Goal: Task Accomplishment & Management: Manage account settings

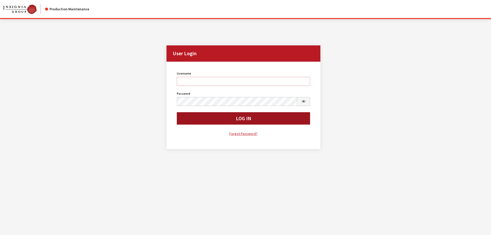
type input "kcallahan"
click at [211, 117] on button "Log In" at bounding box center [244, 118] width 134 height 12
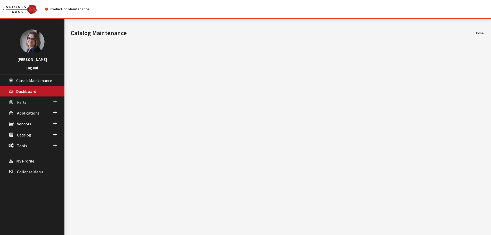
click at [55, 104] on span at bounding box center [54, 102] width 3 height 7
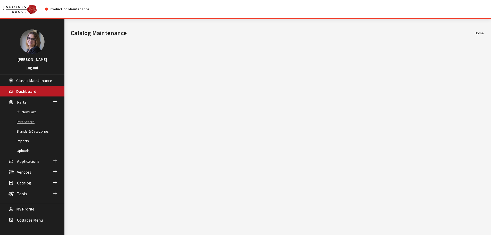
click at [29, 120] on link "Part Search" at bounding box center [32, 122] width 64 height 10
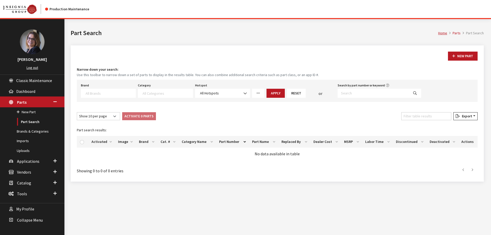
select select
click at [352, 96] on input "Search by part number or keyword" at bounding box center [373, 93] width 71 height 9
paste input "00053ADU01"
type input "00053ADU01"
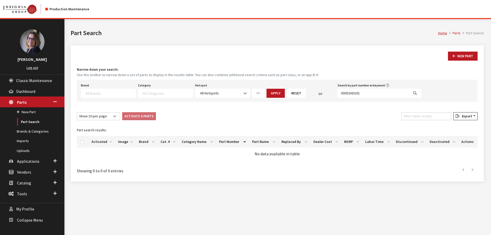
select select
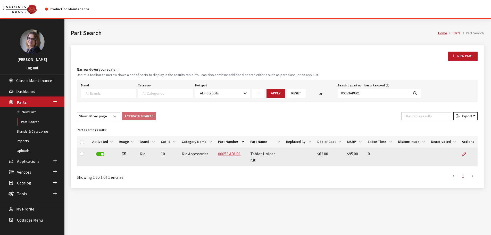
click at [234, 156] on link "00053 ADU01" at bounding box center [229, 153] width 23 height 5
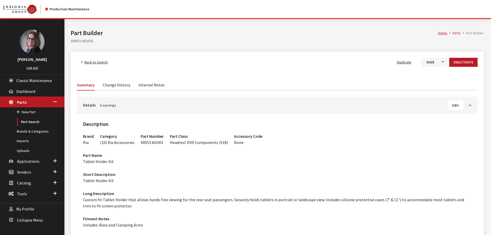
click at [122, 85] on link "Change History" at bounding box center [116, 84] width 27 height 11
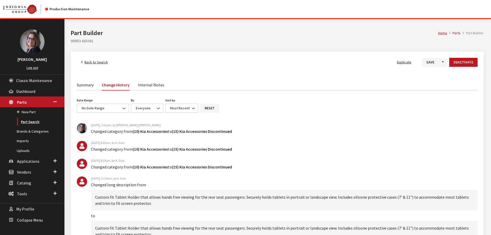
click at [30, 119] on link "Part Search" at bounding box center [32, 122] width 64 height 10
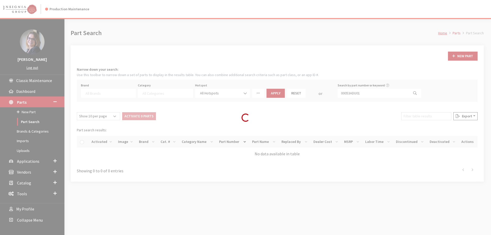
select select
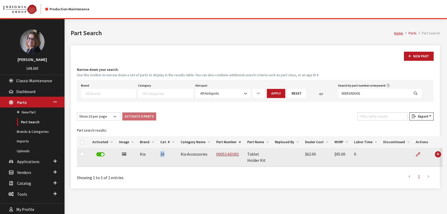
drag, startPoint x: 163, startPoint y: 154, endPoint x: 158, endPoint y: 154, distance: 4.6
click at [158, 154] on td "10" at bounding box center [167, 157] width 20 height 19
click at [219, 154] on link "00053 ADU01" at bounding box center [227, 153] width 23 height 5
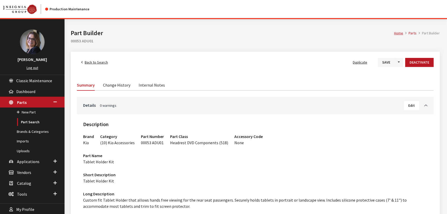
click at [116, 85] on link "Change History" at bounding box center [116, 84] width 27 height 11
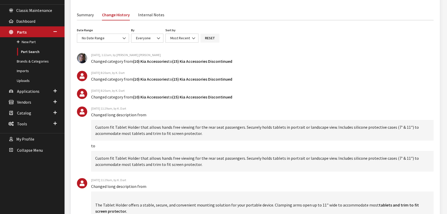
scroll to position [47, 0]
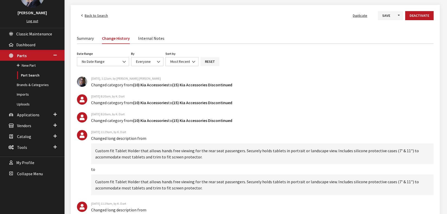
click at [83, 38] on link "Summary" at bounding box center [85, 37] width 17 height 11
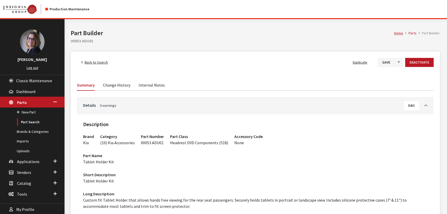
scroll to position [23, 0]
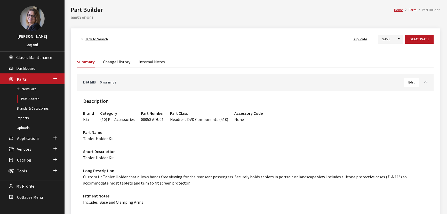
click at [92, 40] on span "Back to Search" at bounding box center [96, 39] width 23 height 5
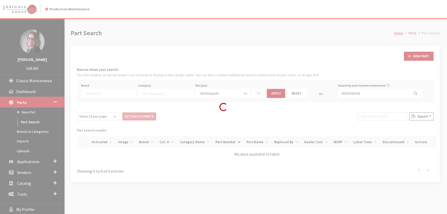
select select
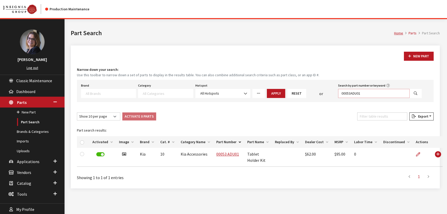
click at [365, 94] on input "00053ADU01" at bounding box center [373, 93] width 71 height 9
drag, startPoint x: 364, startPoint y: 94, endPoint x: 303, endPoint y: 91, distance: 61.4
click at [303, 91] on div "Brand Acura Alfa Romeo Audi BMW DoubleTake Ford Ford Racing GM GST Honda Hyunda…" at bounding box center [251, 90] width 342 height 16
paste input "344"
type input "00344ADU01"
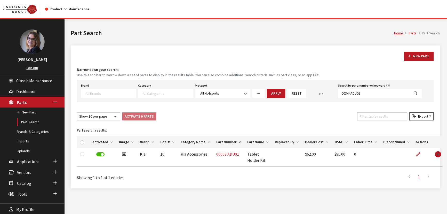
select select
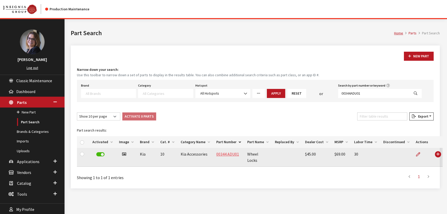
click at [224, 152] on link "00344 ADU01" at bounding box center [227, 153] width 23 height 5
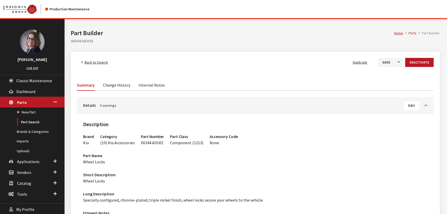
click at [121, 86] on link "Change History" at bounding box center [116, 84] width 27 height 11
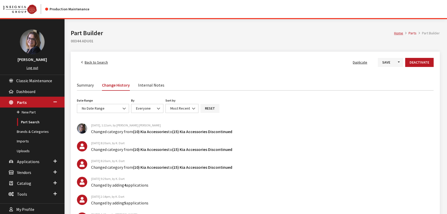
click at [89, 87] on link "Summary" at bounding box center [85, 84] width 17 height 11
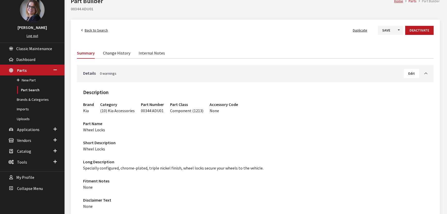
scroll to position [23, 0]
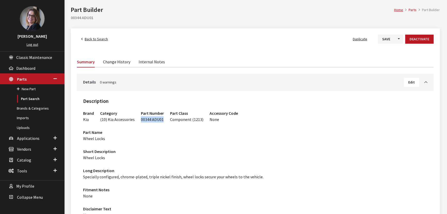
drag, startPoint x: 162, startPoint y: 120, endPoint x: 137, endPoint y: 118, distance: 24.3
click at [138, 118] on div "Part Number 00344 ADU01" at bounding box center [152, 114] width 29 height 15
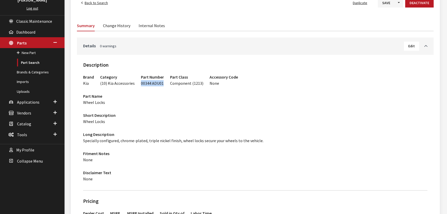
scroll to position [52, 0]
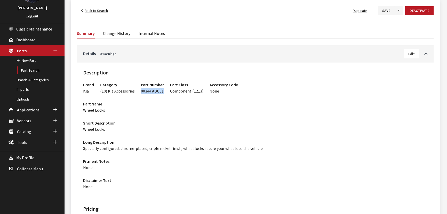
click at [119, 32] on link "Change History" at bounding box center [116, 33] width 27 height 11
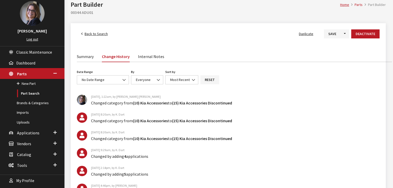
scroll to position [28, 0]
click at [80, 57] on link "Summary" at bounding box center [85, 56] width 17 height 11
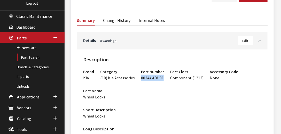
scroll to position [68, 0]
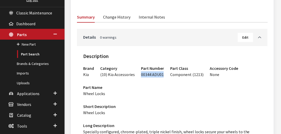
click at [118, 18] on link "Change History" at bounding box center [116, 16] width 27 height 11
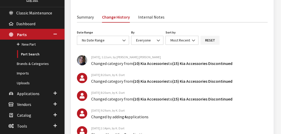
click at [89, 18] on link "Summary" at bounding box center [85, 16] width 17 height 11
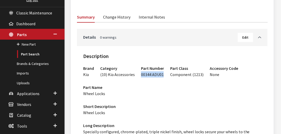
click at [117, 20] on link "Change History" at bounding box center [116, 16] width 27 height 11
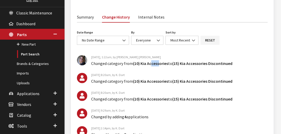
drag, startPoint x: 158, startPoint y: 64, endPoint x: 151, endPoint y: 64, distance: 6.5
click at [151, 64] on span "(10) Kia Accessories" at bounding box center [150, 63] width 35 height 5
click at [30, 102] on span "Vendors" at bounding box center [24, 104] width 14 height 5
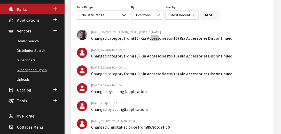
scroll to position [112, 0]
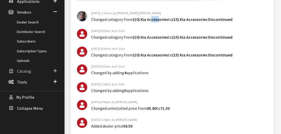
click at [28, 71] on span "Catalog" at bounding box center [24, 71] width 14 height 5
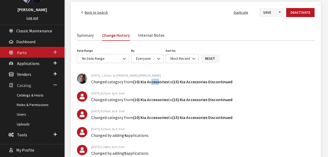
scroll to position [69, 0]
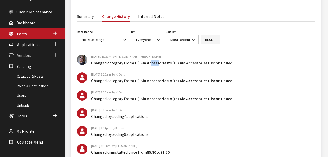
click at [55, 53] on span at bounding box center [54, 55] width 3 height 7
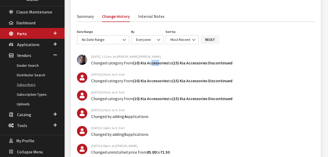
click at [25, 84] on link "Subscribers" at bounding box center [32, 85] width 64 height 10
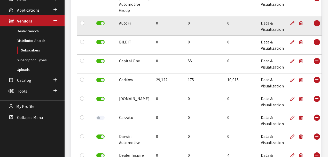
scroll to position [103, 0]
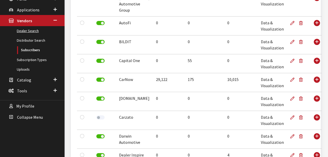
click at [25, 31] on link "Dealer Search" at bounding box center [32, 31] width 64 height 10
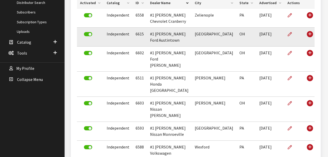
scroll to position [52, 0]
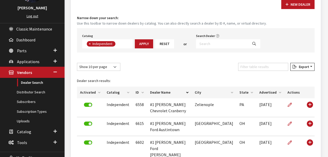
click at [90, 44] on span "×" at bounding box center [90, 43] width 2 height 5
select select
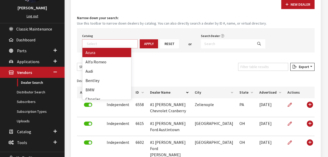
scroll to position [54, 0]
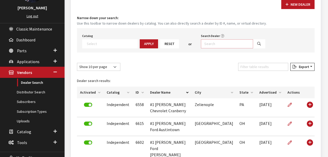
click at [225, 42] on input "Search Dealer" at bounding box center [227, 43] width 52 height 9
type input "carnow%"
select select
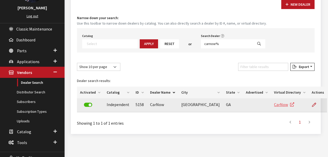
click at [274, 105] on link "CarNow" at bounding box center [284, 104] width 20 height 5
click at [312, 104] on icon at bounding box center [314, 105] width 4 height 4
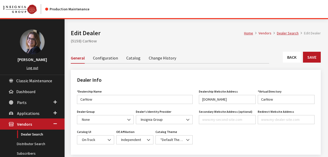
click at [102, 57] on link "Configuration" at bounding box center [105, 57] width 25 height 11
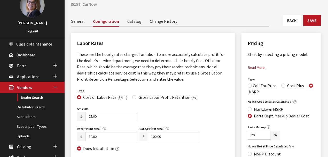
scroll to position [34, 0]
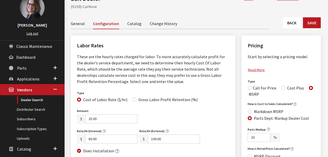
click at [166, 25] on link "Change History" at bounding box center [163, 23] width 27 height 11
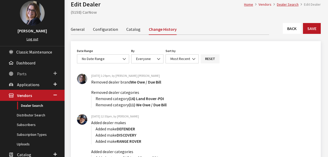
scroll to position [34, 0]
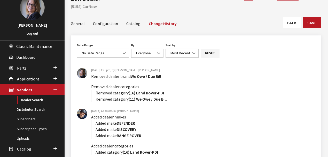
click at [100, 20] on link "Configuration" at bounding box center [105, 23] width 25 height 11
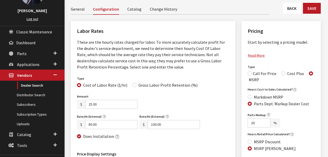
scroll to position [17, 0]
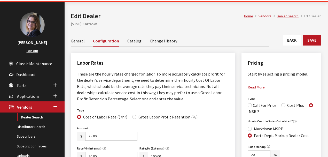
click at [131, 40] on link "Catalog" at bounding box center [134, 40] width 14 height 11
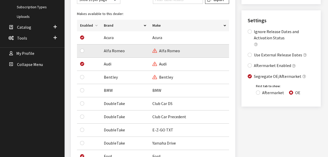
scroll to position [155, 0]
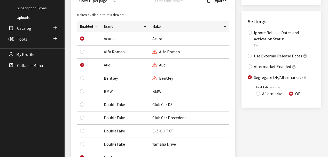
click at [96, 26] on th "Enabled" at bounding box center [89, 27] width 24 height 12
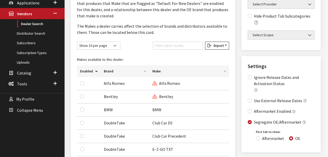
scroll to position [103, 0]
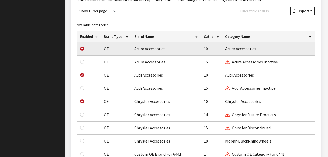
scroll to position [380, 0]
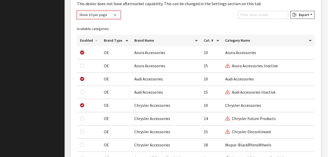
click at [110, 11] on select "Show 10 per page Show 25 per page Show 50 per page Show 100 per page Show 1000 …" at bounding box center [98, 15] width 43 height 8
select select "1000"
click at [77, 11] on select "Show 10 per page Show 25 per page Show 50 per page Show 100 per page Show 1000 …" at bounding box center [98, 15] width 43 height 8
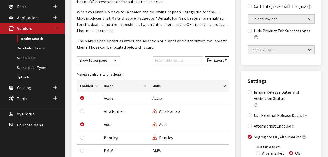
scroll to position [87, 0]
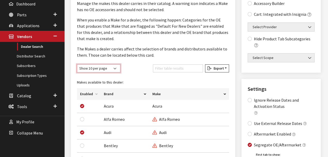
click at [100, 68] on select "Show 10 per page Show 25 per page Show 50 per page Show 100 per page Show 1000 …" at bounding box center [98, 68] width 43 height 8
select select "1000"
click at [77, 64] on select "Show 10 per page Show 25 per page Show 50 per page Show 100 per page Show 1000 …" at bounding box center [98, 68] width 43 height 8
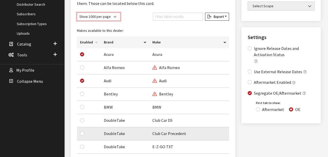
scroll to position [70, 0]
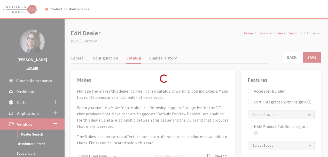
scroll to position [17, 0]
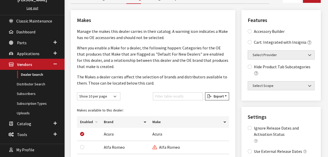
scroll to position [52, 0]
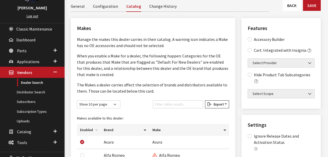
click at [108, 6] on link "Configuration" at bounding box center [105, 6] width 25 height 11
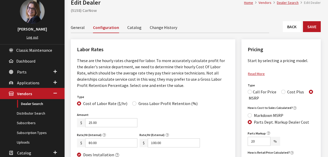
scroll to position [30, 0]
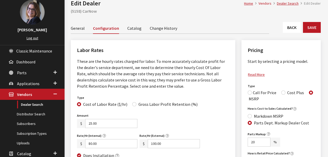
click at [132, 26] on link "Catalog" at bounding box center [134, 27] width 14 height 11
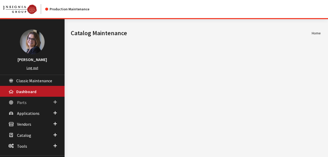
click at [56, 102] on span at bounding box center [54, 102] width 3 height 7
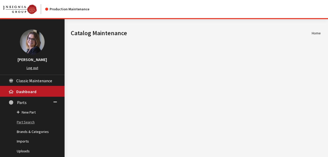
click at [27, 120] on link "Part Search" at bounding box center [32, 122] width 64 height 10
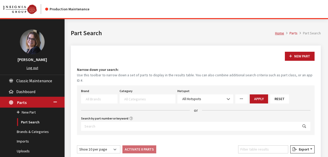
select select
click at [105, 123] on input "Search by part number or keyword" at bounding box center [189, 125] width 217 height 9
type input "w0-01"
select select
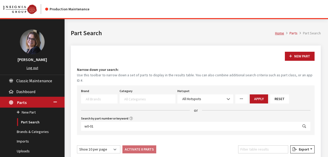
select select
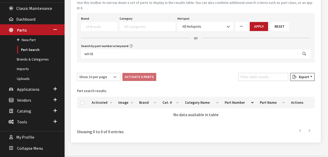
scroll to position [73, 0]
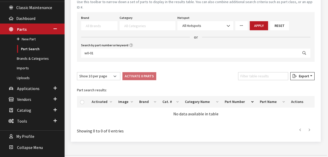
click at [305, 51] on icon "Search" at bounding box center [304, 53] width 4 height 4
select select
drag, startPoint x: 72, startPoint y: 46, endPoint x: 60, endPoint y: 45, distance: 11.9
click at [60, 45] on div "Kim Callahan Collins Log out Classic Maintenance Dashboard Parts New Part Part …" at bounding box center [161, 54] width 323 height 217
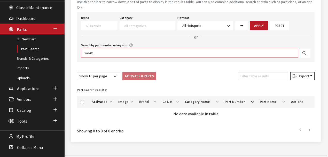
type input "wo-01"
click at [308, 48] on button "Search" at bounding box center [304, 52] width 12 height 9
select select
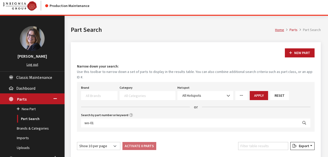
scroll to position [0, 0]
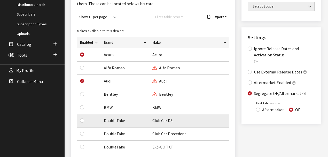
scroll to position [137, 0]
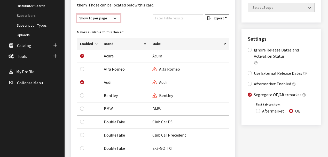
click at [98, 19] on select "Show 10 per page Show 25 per page Show 50 per page Show 100 per page Show 1000 …" at bounding box center [98, 18] width 43 height 8
select select "1000"
click at [77, 14] on select "Show 10 per page Show 25 per page Show 50 per page Show 100 per page Show 1000 …" at bounding box center [98, 18] width 43 height 8
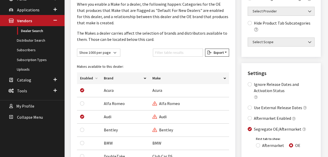
scroll to position [0, 0]
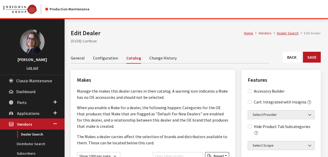
click at [158, 57] on link "Change History" at bounding box center [162, 57] width 27 height 11
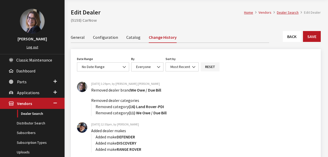
scroll to position [17, 0]
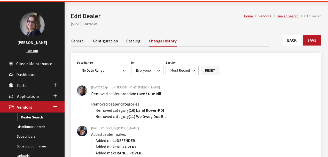
click at [108, 42] on link "Configuration" at bounding box center [105, 40] width 25 height 11
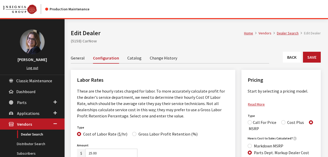
click at [135, 58] on link "Catalog" at bounding box center [134, 57] width 14 height 11
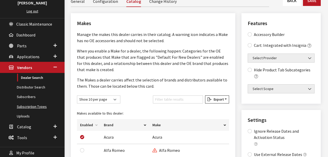
scroll to position [52, 0]
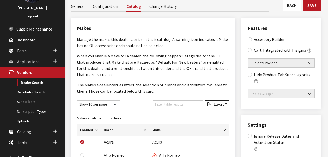
click at [53, 61] on span at bounding box center [54, 61] width 3 height 7
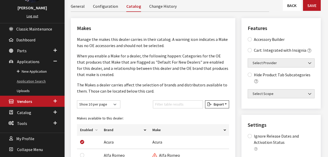
click at [38, 81] on link "Application Search" at bounding box center [32, 81] width 64 height 10
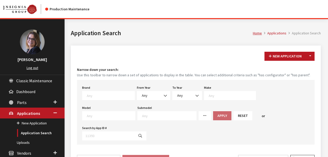
click at [86, 96] on span at bounding box center [109, 94] width 49 height 5
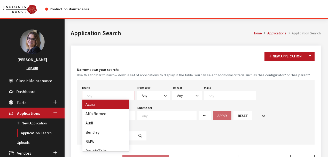
scroll to position [0, 0]
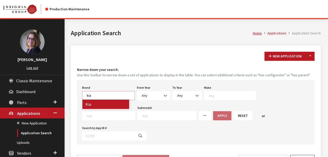
type textarea "kia"
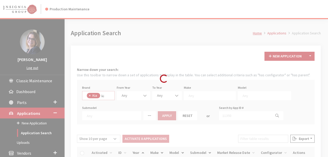
select select "58"
select select
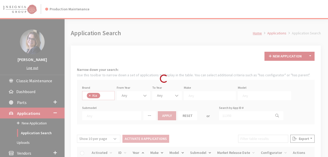
click at [149, 97] on div "Modal title Cancel Yes OK Modal title OK Modal title Cancel Apply Copy From Exi…" at bounding box center [195, 116] width 262 height 195
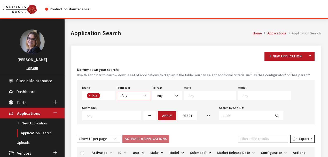
click at [138, 96] on span "Any" at bounding box center [133, 95] width 27 height 5
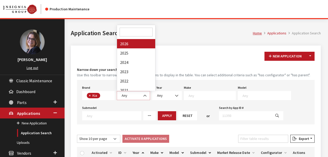
select select "2026"
select select
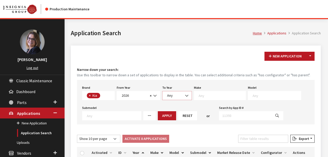
click at [171, 99] on span "Any" at bounding box center [177, 95] width 30 height 9
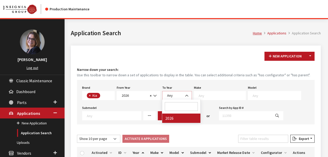
select select "2026"
select select
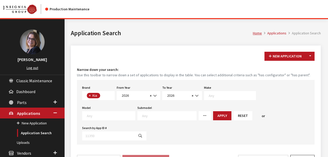
click at [209, 95] on textarea "Search" at bounding box center [231, 95] width 47 height 5
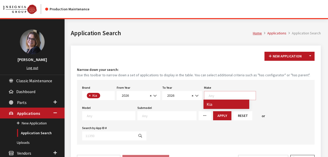
select select "31"
select select
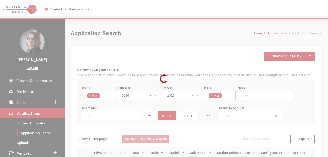
scroll to position [0, 0]
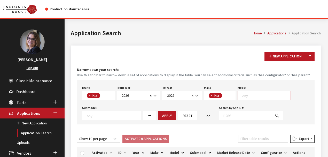
click at [258, 94] on textarea "Search" at bounding box center [266, 95] width 48 height 5
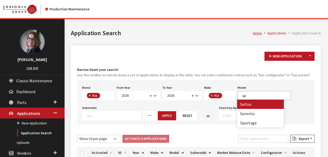
scroll to position [0, 0]
type textarea "spo"
select select "393"
select select
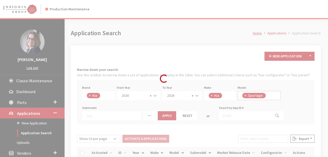
scroll to position [15, 0]
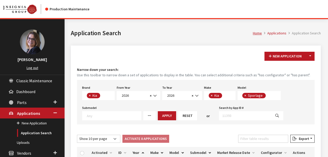
click at [94, 117] on span at bounding box center [111, 115] width 59 height 9
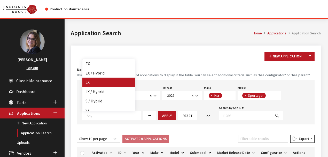
select select "209"
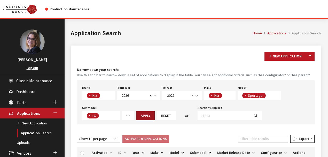
click at [142, 113] on button "Apply" at bounding box center [145, 115] width 18 height 9
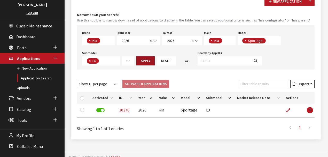
scroll to position [58, 0]
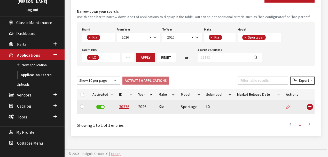
click at [286, 107] on icon at bounding box center [288, 107] width 4 height 4
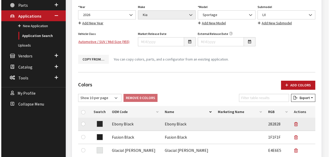
scroll to position [90, 0]
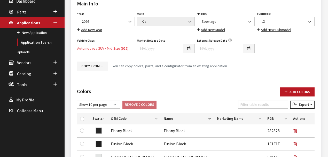
click at [101, 45] on link "Automotive / SUV / Mid-Size (955)" at bounding box center [106, 48] width 58 height 9
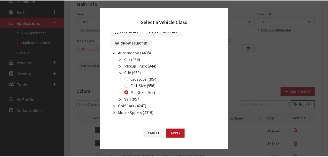
scroll to position [0, 0]
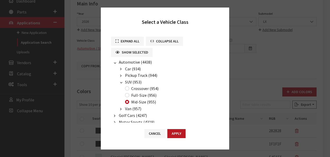
click at [248, 34] on div "Select a Vehicle Class Expand All Collapse All Show Selected Automotive (4438) …" at bounding box center [165, 78] width 330 height 157
click at [157, 132] on button "Cancel" at bounding box center [154, 133] width 21 height 9
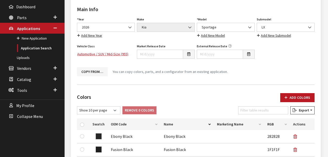
scroll to position [73, 0]
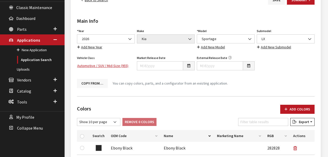
click at [84, 81] on button "Copy From…" at bounding box center [92, 83] width 31 height 9
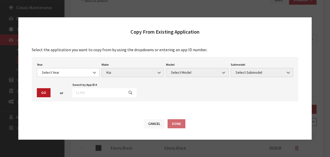
click at [155, 126] on button "Cancel" at bounding box center [154, 123] width 21 height 9
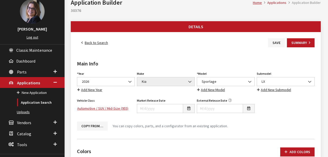
scroll to position [39, 0]
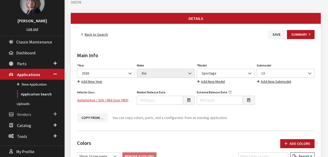
click at [53, 112] on link "Vendors" at bounding box center [32, 113] width 64 height 11
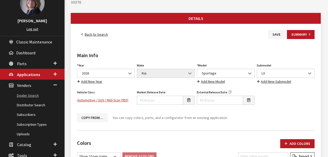
click at [29, 97] on link "Dealer Search" at bounding box center [32, 96] width 64 height 10
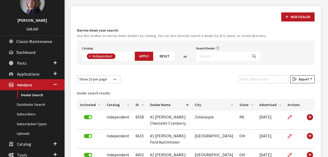
scroll to position [52, 0]
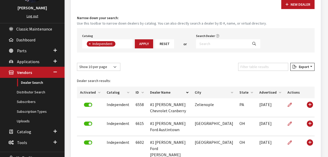
click at [88, 44] on button "×" at bounding box center [89, 43] width 5 height 5
select select
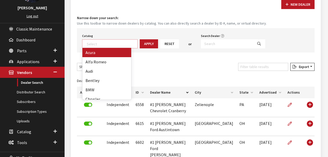
scroll to position [54, 0]
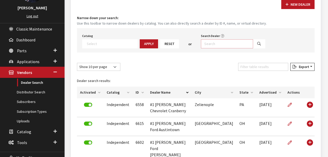
click at [205, 45] on input "Search Dealer" at bounding box center [227, 43] width 52 height 9
type input "southwestki%"
select select
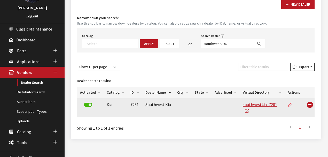
click at [290, 103] on icon at bounding box center [290, 105] width 4 height 4
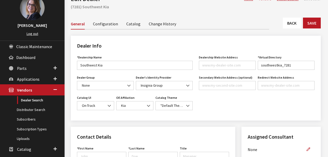
scroll to position [34, 0]
click at [98, 23] on link "Configuration" at bounding box center [105, 23] width 25 height 11
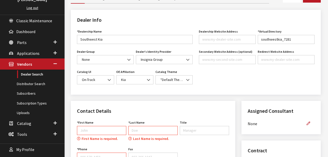
scroll to position [24, 0]
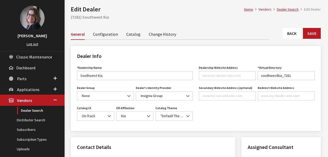
click at [126, 30] on link "Catalog" at bounding box center [133, 33] width 14 height 11
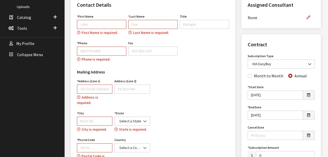
scroll to position [127, 0]
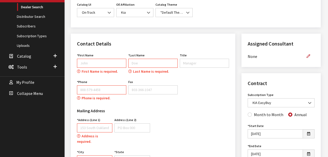
click at [88, 59] on input "First Name" at bounding box center [101, 63] width 49 height 9
type input "Kimberly"
click at [137, 63] on input "Last Name" at bounding box center [152, 63] width 49 height 9
type input "Smith"
click at [94, 89] on input "Phone" at bounding box center [101, 89] width 49 height 9
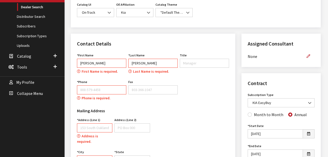
type input "888-579-4458"
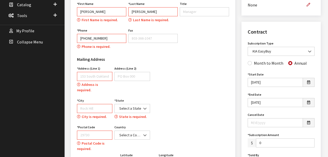
scroll to position [178, 0]
click at [83, 68] on label "Address (Line 1)" at bounding box center [88, 68] width 23 height 5
click at [83, 71] on input "Address (Line 1)" at bounding box center [94, 75] width 35 height 9
click at [85, 75] on input "Address (Line 1)" at bounding box center [94, 75] width 35 height 9
type input "5833 Willaimson Rd"
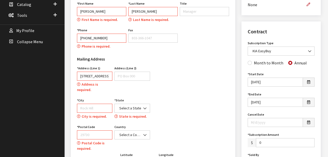
type input "ROCK HILL"
select select "SC"
type input "29730"
select select "United States of America"
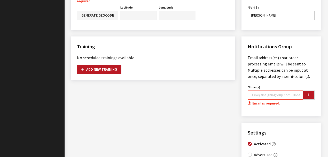
scroll to position [326, 0]
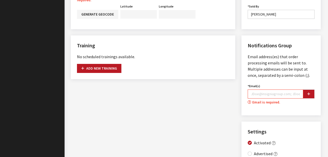
click at [274, 90] on input "Email(s)" at bounding box center [274, 93] width 55 height 9
type input "kcallahan@insigniagroup.com"
click at [306, 89] on button "button" at bounding box center [308, 93] width 12 height 9
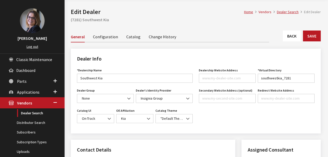
scroll to position [17, 0]
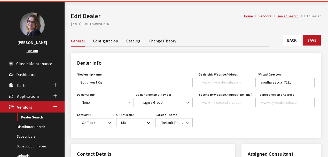
click at [128, 39] on link "Catalog" at bounding box center [133, 40] width 14 height 11
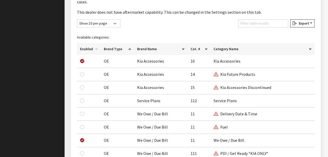
scroll to position [361, 0]
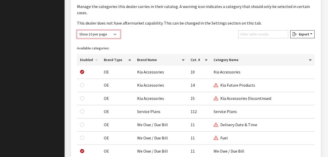
click at [108, 30] on select "Show 10 per page Show 25 per page Show 50 per page Show 100 per page Show 1000 …" at bounding box center [98, 34] width 43 height 8
select select "1000"
click at [77, 30] on select "Show 10 per page Show 25 per page Show 50 per page Show 100 per page Show 1000 …" at bounding box center [98, 34] width 43 height 8
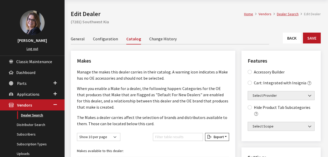
scroll to position [52, 0]
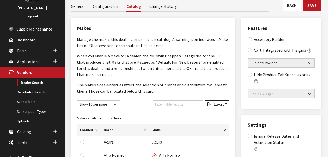
click at [31, 102] on link "Subscribers" at bounding box center [32, 102] width 64 height 10
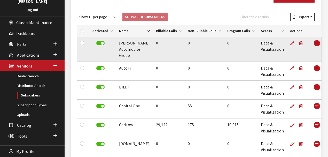
scroll to position [69, 0]
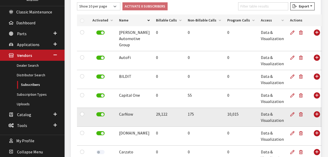
click at [310, 114] on td "Use Enter key to show more/less" at bounding box center [315, 117] width 11 height 19
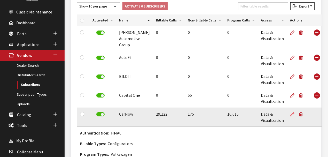
click at [290, 113] on icon at bounding box center [292, 114] width 4 height 4
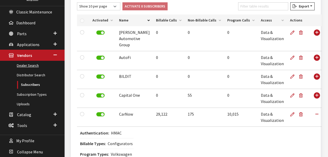
click at [22, 65] on link "Dealer Search" at bounding box center [32, 66] width 64 height 10
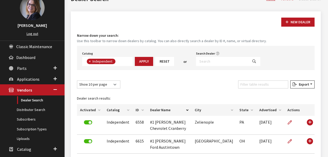
scroll to position [34, 0]
click at [89, 61] on span "×" at bounding box center [90, 61] width 2 height 5
select select
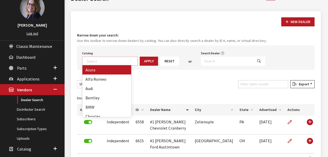
scroll to position [54, 0]
click at [207, 60] on input "Search Dealer" at bounding box center [227, 60] width 52 height 9
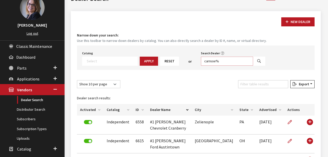
type input "carnow%"
select select
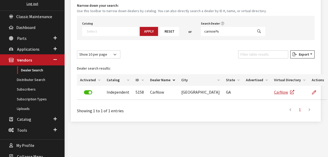
scroll to position [71, 0]
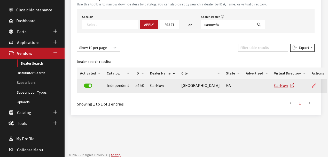
click at [312, 84] on icon at bounding box center [314, 86] width 4 height 4
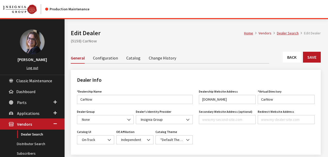
click at [156, 58] on link "Change History" at bounding box center [162, 57] width 27 height 11
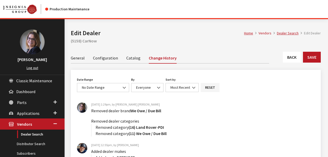
scroll to position [34, 0]
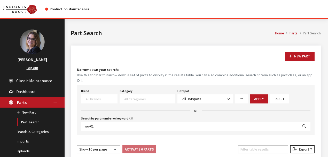
select select
